Goal: Task Accomplishment & Management: Complete application form

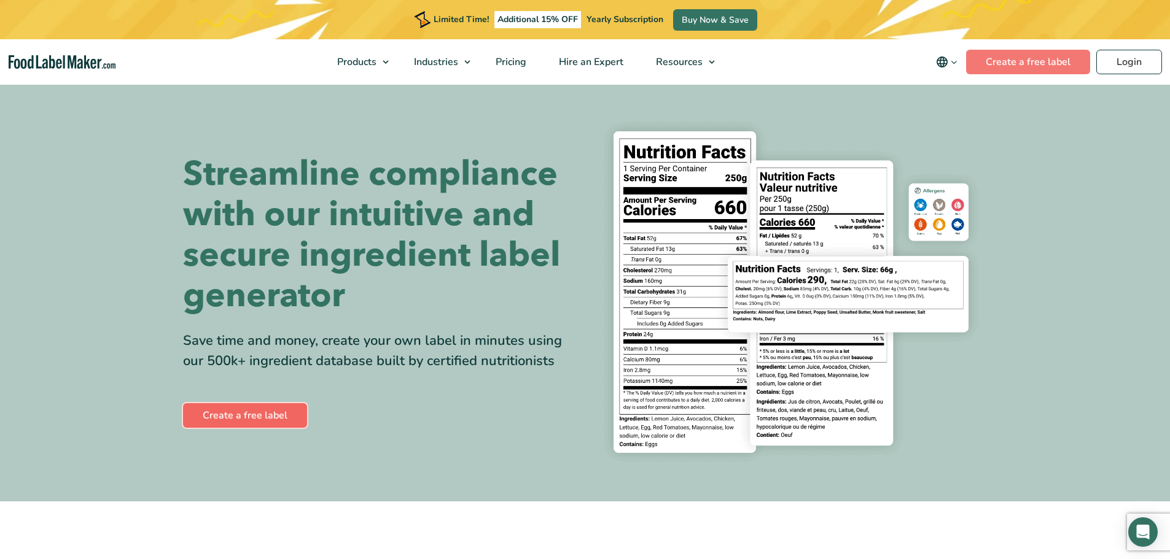
click at [275, 418] on link "Create a free label" at bounding box center [245, 415] width 124 height 25
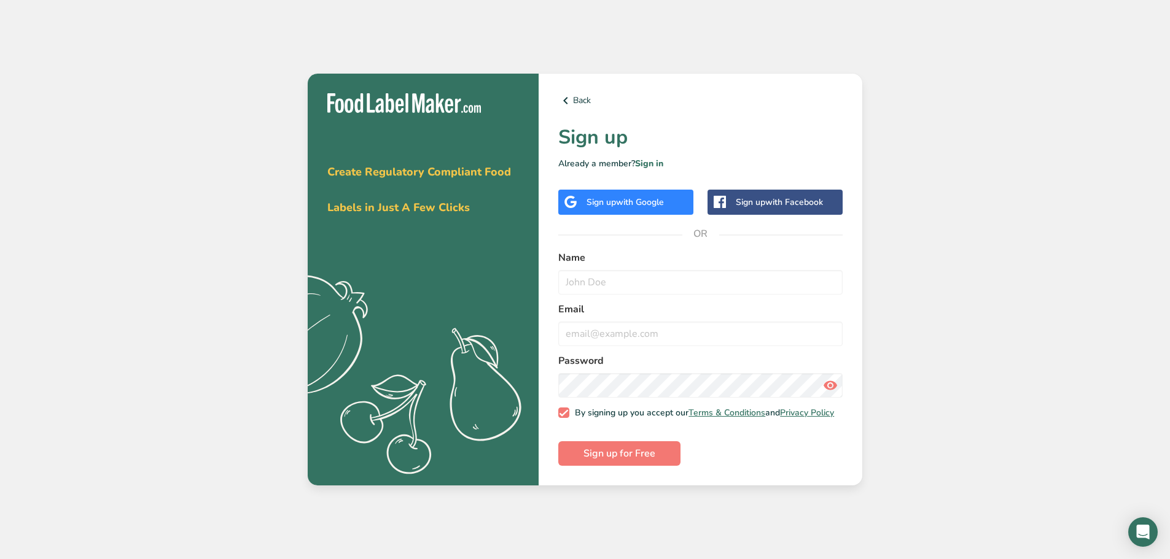
click at [625, 197] on span "with Google" at bounding box center [640, 203] width 48 height 12
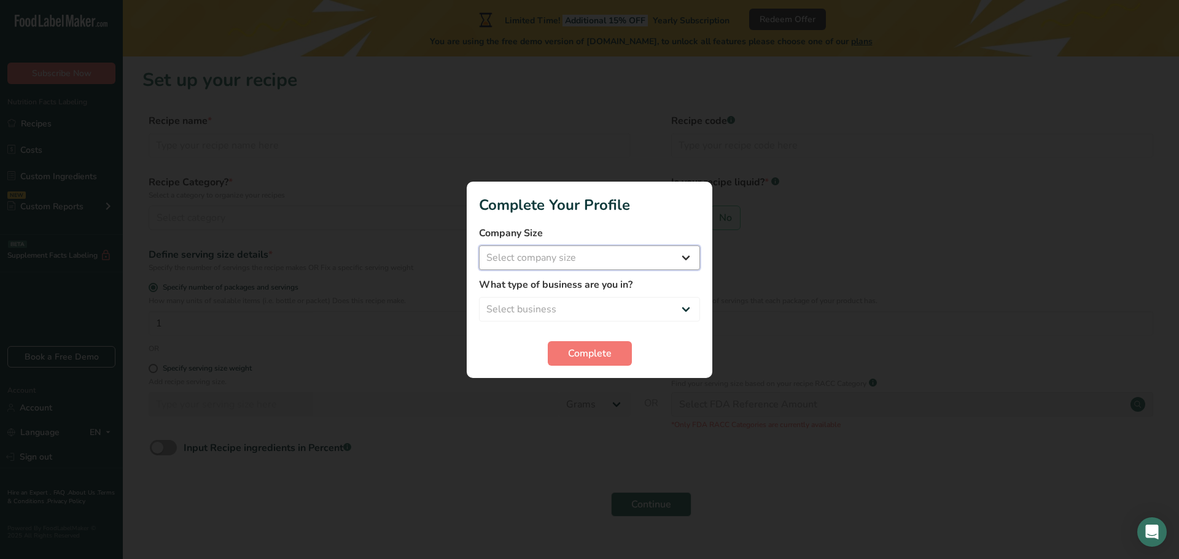
click at [510, 256] on select "Select company size Fewer than 10 Employees 10 to 50 Employees 51 to 500 Employ…" at bounding box center [589, 258] width 221 height 25
select select "1"
click at [479, 246] on select "Select company size Fewer than 10 Employees 10 to 50 Employees 51 to 500 Employ…" at bounding box center [589, 258] width 221 height 25
click at [548, 299] on select "Select business Packaged Food Manufacturer Restaurant & Cafe Bakery Meal Plans …" at bounding box center [589, 309] width 221 height 25
select select "8"
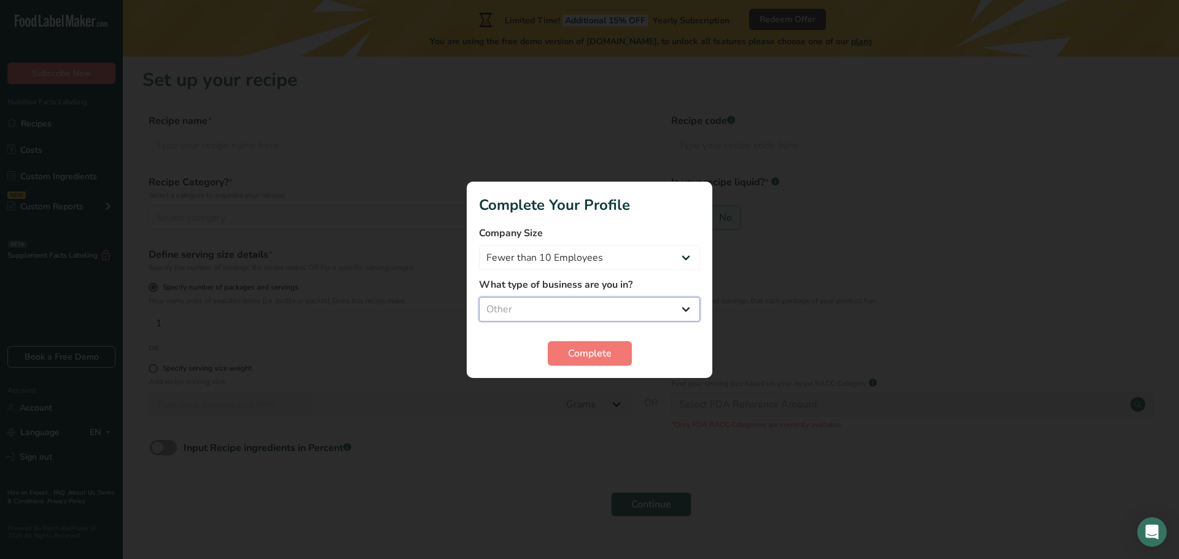
click at [479, 297] on select "Select business Packaged Food Manufacturer Restaurant & Cafe Bakery Meal Plans …" at bounding box center [589, 309] width 221 height 25
click at [607, 354] on span "Complete" at bounding box center [590, 353] width 44 height 15
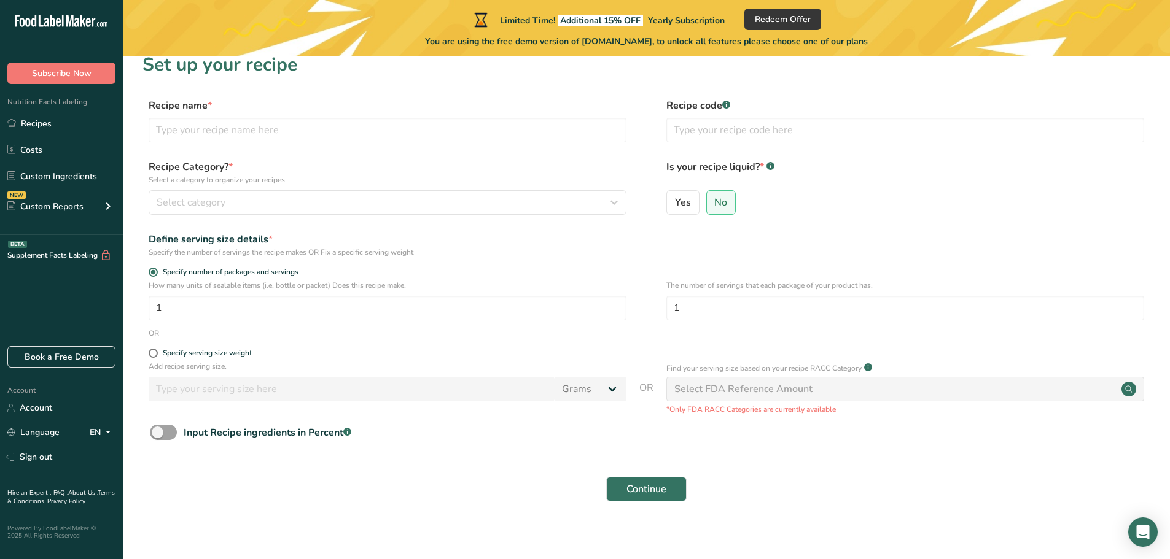
scroll to position [24, 0]
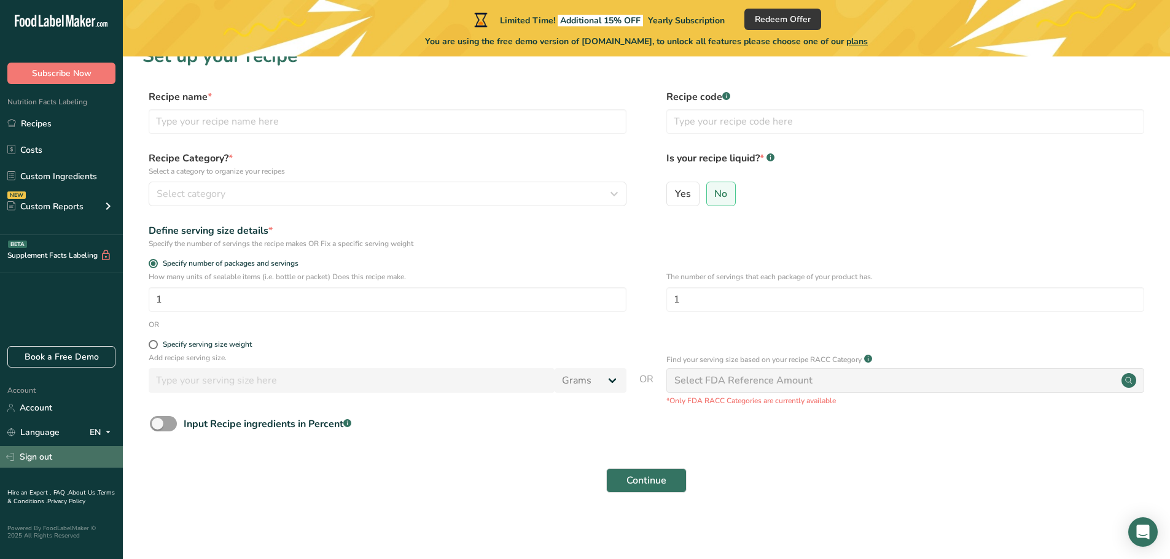
click at [38, 459] on link "Sign out" at bounding box center [61, 456] width 123 height 21
